Goal: Task Accomplishment & Management: Manage account settings

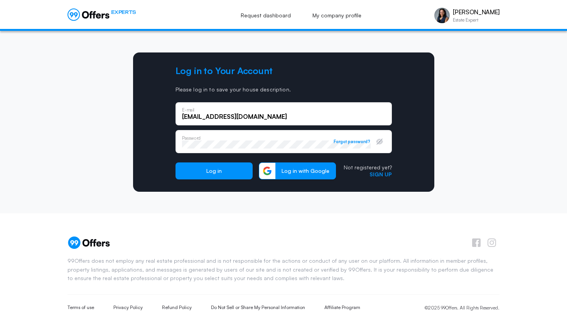
click at [227, 172] on button "Log in" at bounding box center [214, 171] width 77 height 17
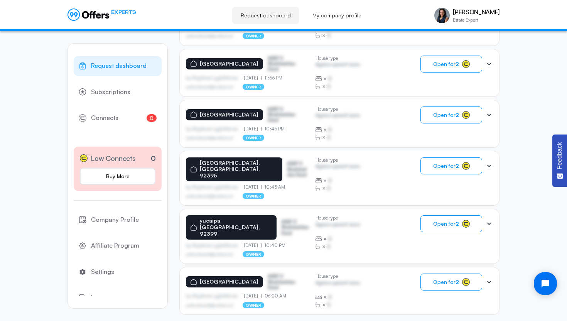
scroll to position [460, 0]
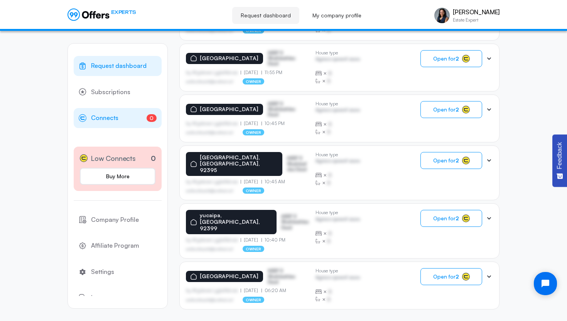
click at [110, 113] on span "Connects" at bounding box center [104, 118] width 27 height 10
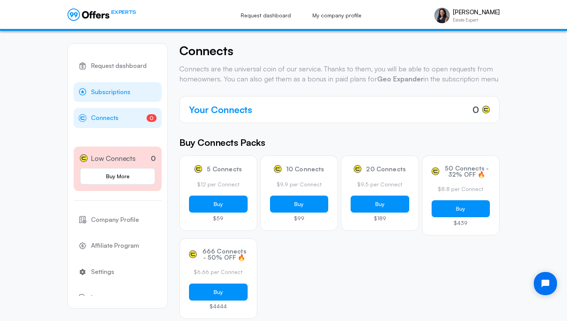
click at [119, 93] on span "Subscriptions" at bounding box center [110, 92] width 39 height 10
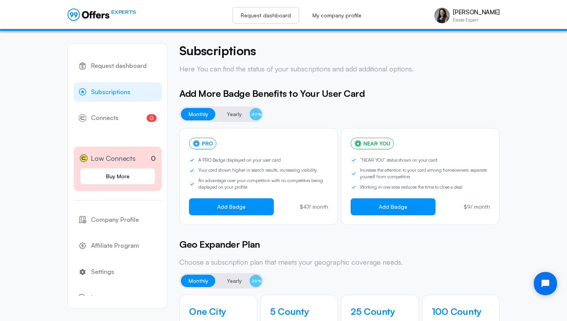
click at [265, 16] on link "Request dashboard" at bounding box center [265, 15] width 67 height 17
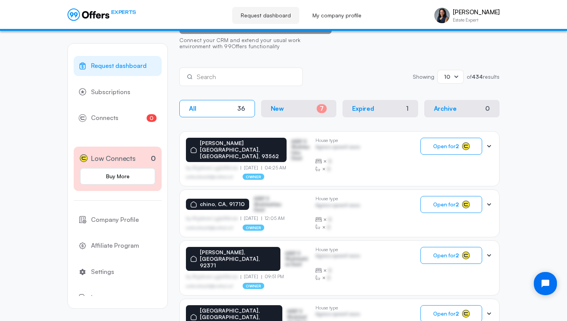
scroll to position [110, 0]
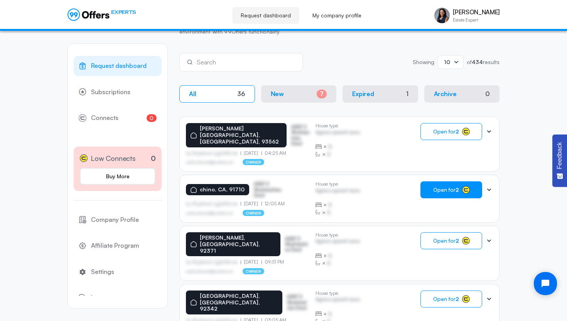
click at [430, 181] on button "Open for 2" at bounding box center [452, 189] width 62 height 17
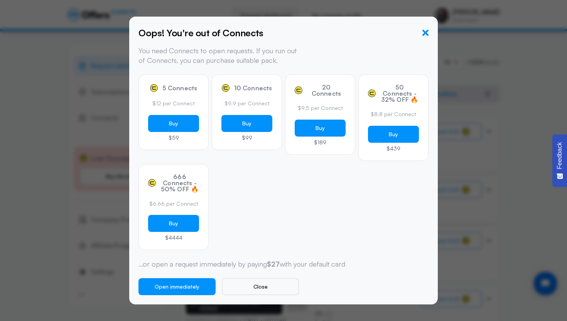
click at [427, 34] on icon "button" at bounding box center [426, 33] width 6 height 6
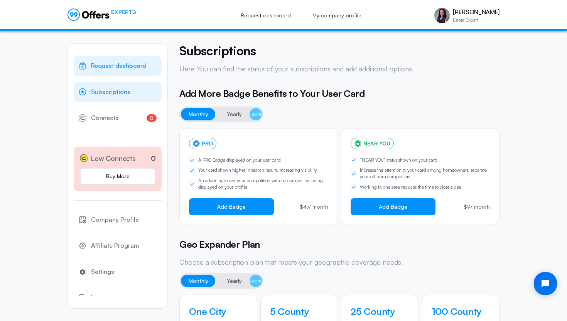
click at [123, 66] on span "Request dashboard" at bounding box center [119, 66] width 56 height 10
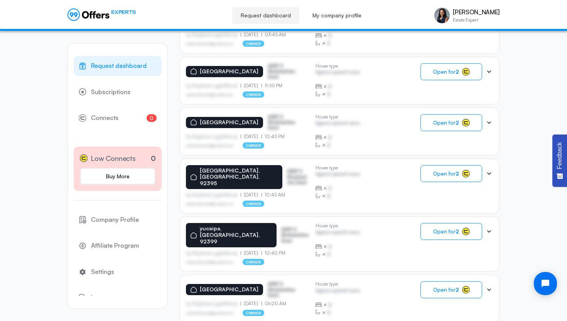
scroll to position [452, 0]
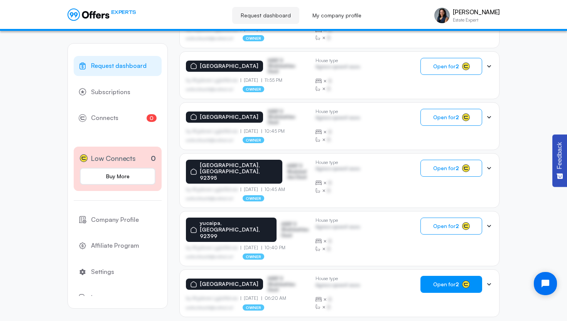
click at [434, 281] on span "Open for 2" at bounding box center [447, 284] width 26 height 6
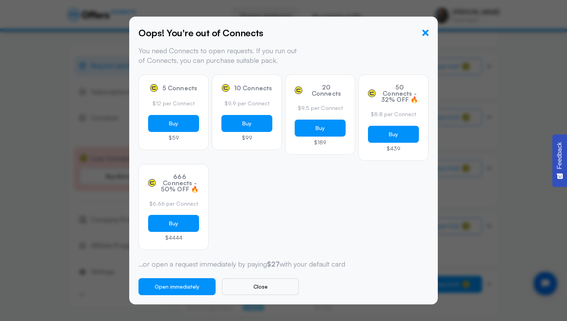
click at [427, 30] on icon "button" at bounding box center [426, 33] width 6 height 6
